Goal: Navigation & Orientation: Find specific page/section

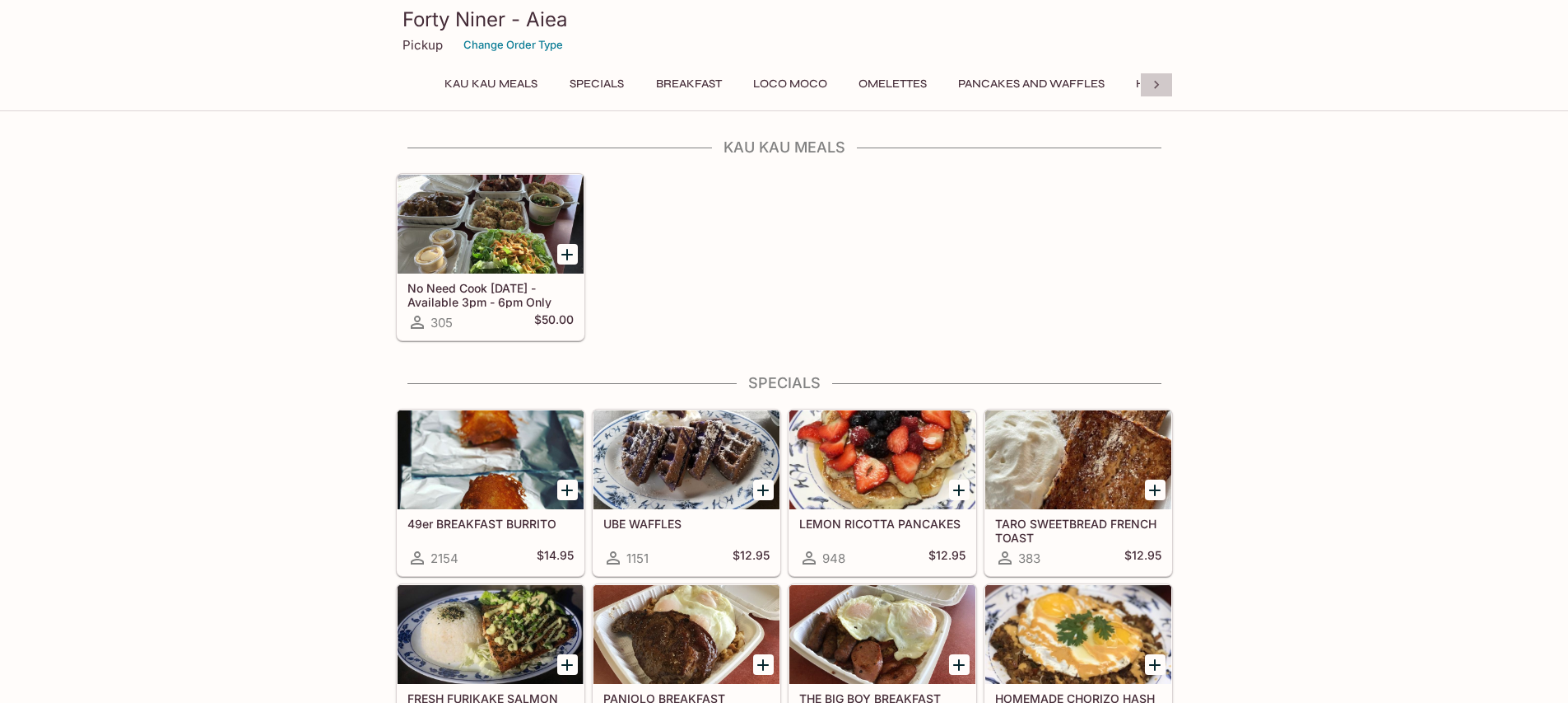
click at [1155, 86] on icon at bounding box center [1157, 85] width 17 height 17
click at [1155, 84] on icon at bounding box center [1157, 85] width 17 height 17
click at [1155, 84] on div "Kau Kau Meals Specials Breakfast Loco Moco Omelettes Pancakes and Waffles Hawai…" at bounding box center [784, 89] width 777 height 33
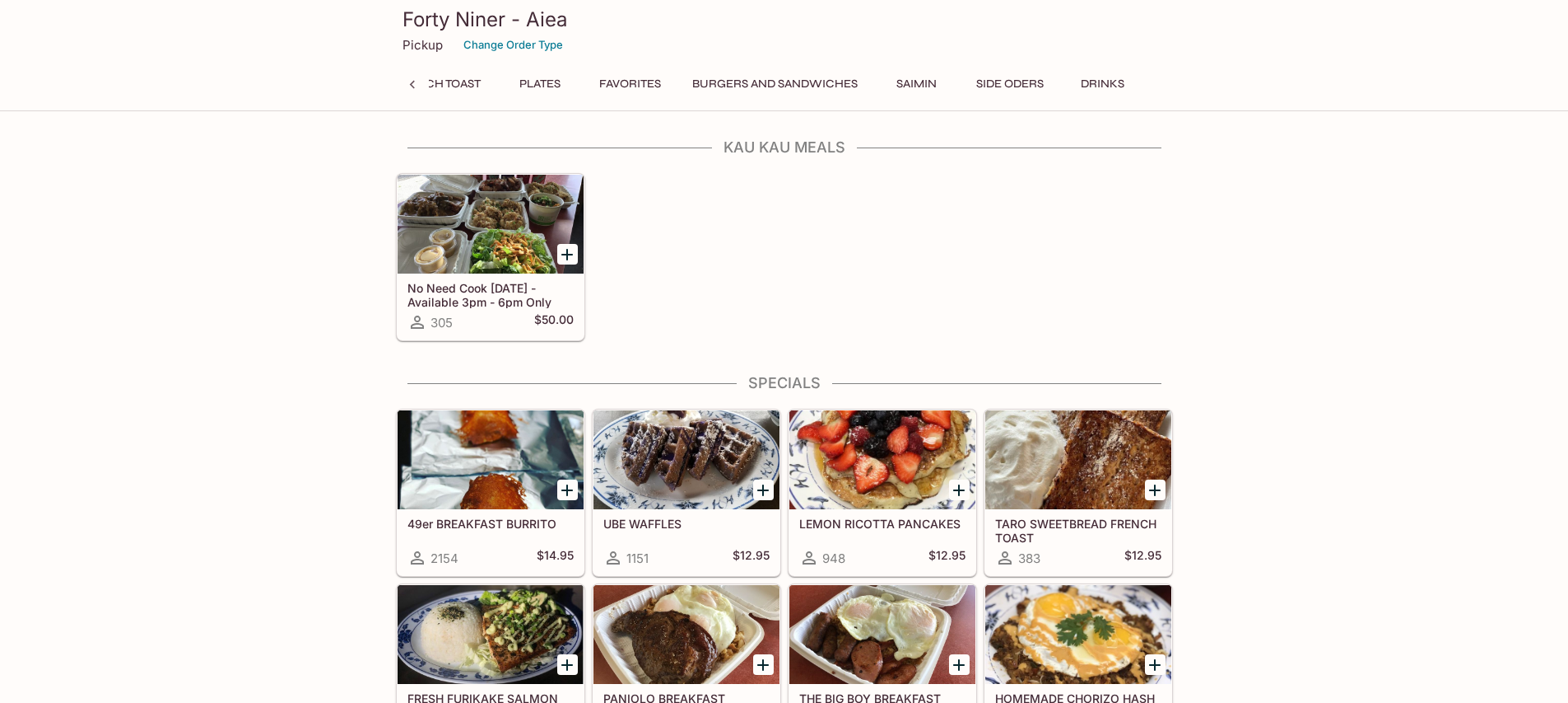
click at [1155, 84] on div "Kau Kau Meals Specials Breakfast Loco Moco Omelettes Pancakes and Waffles Hawai…" at bounding box center [784, 89] width 777 height 33
click at [411, 79] on icon at bounding box center [413, 85] width 17 height 17
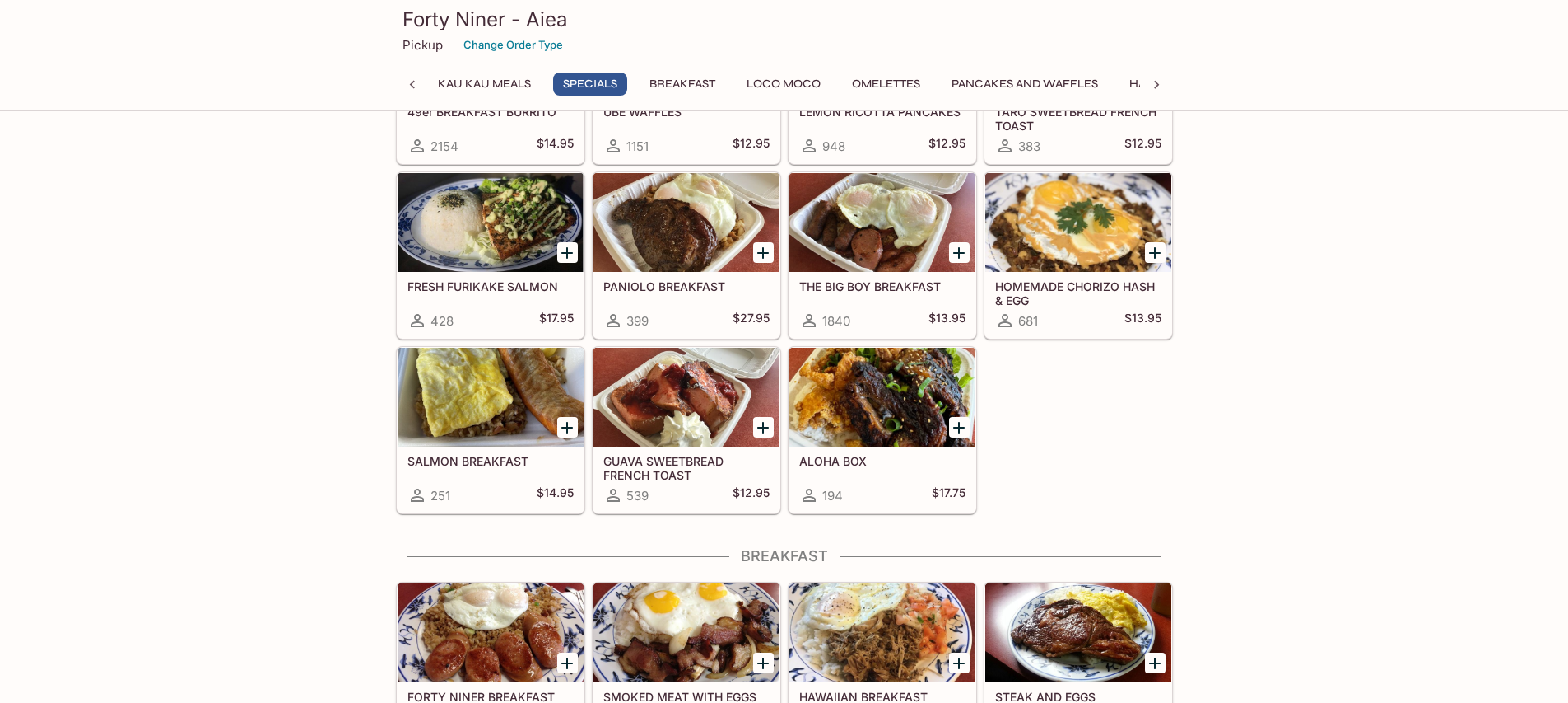
scroll to position [0, 0]
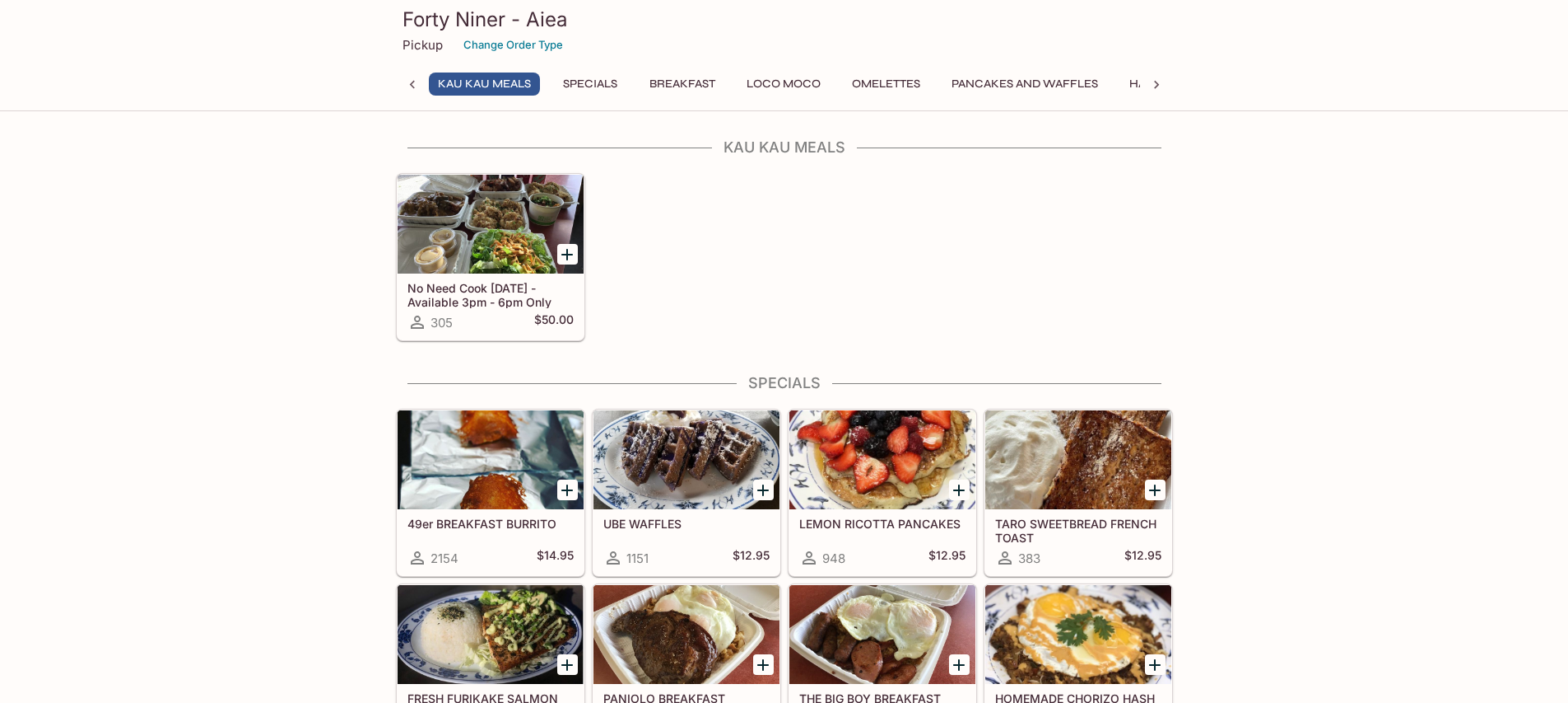
click at [407, 84] on icon at bounding box center [413, 85] width 17 height 17
